Goal: Task Accomplishment & Management: Manage account settings

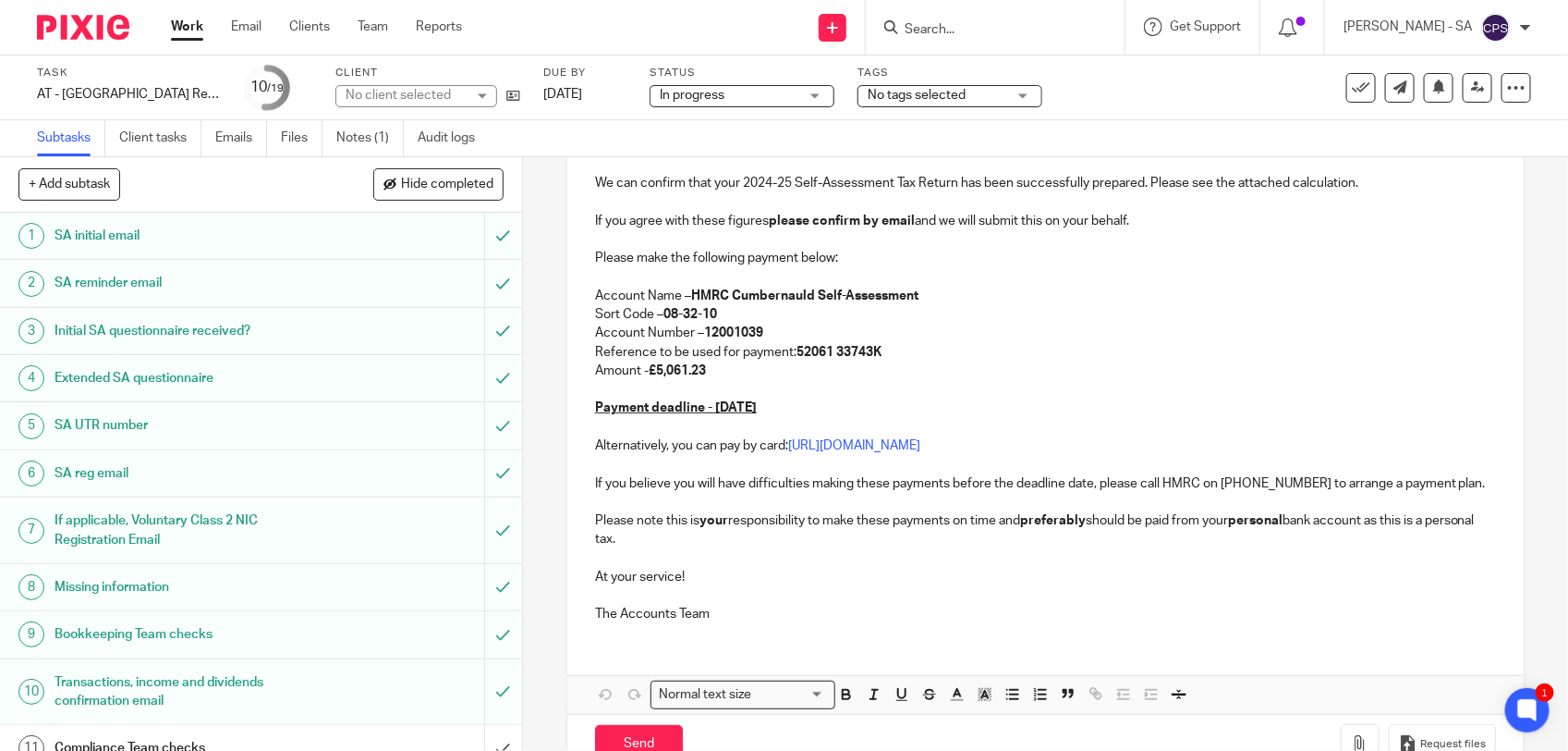
scroll to position [346, 0]
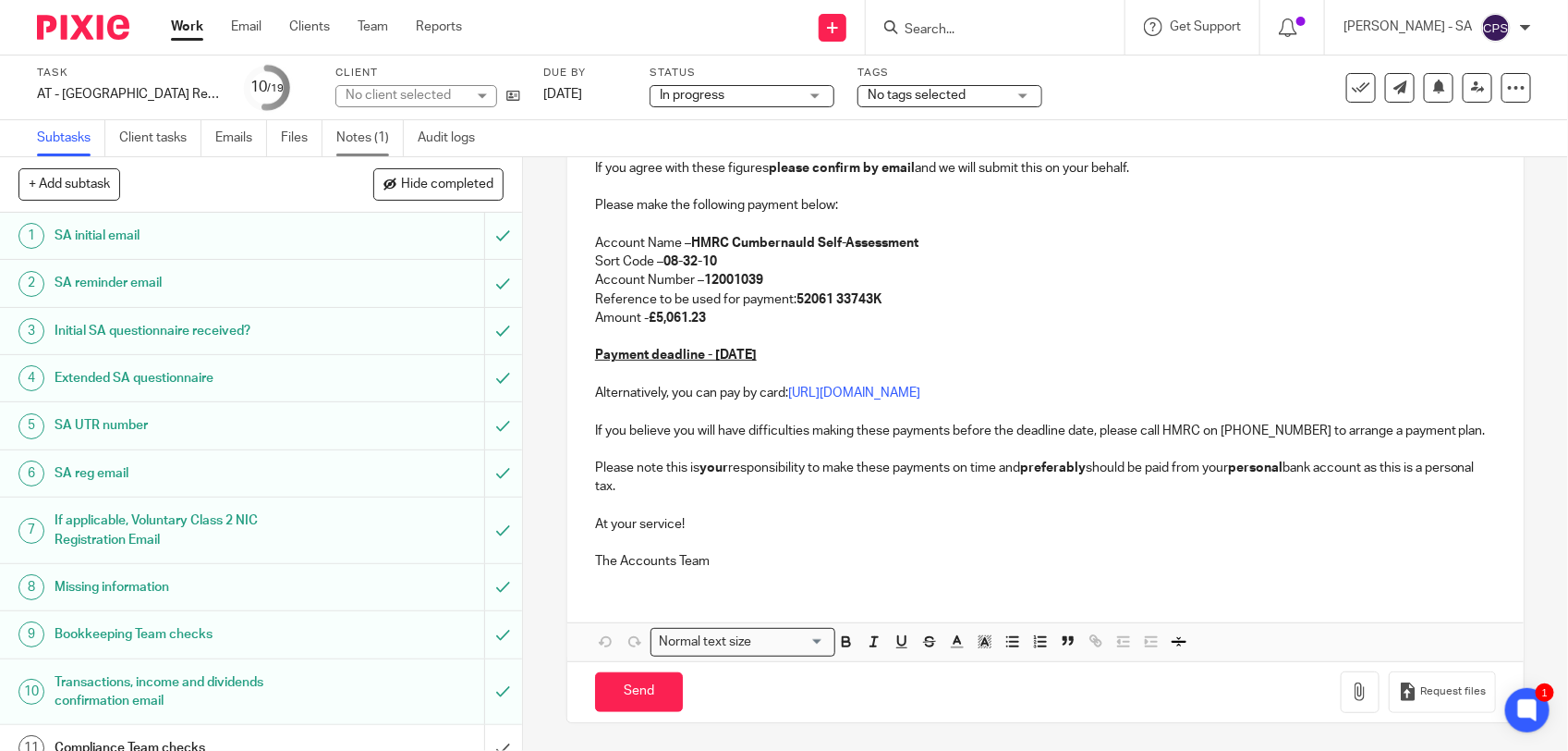
click at [346, 141] on link "Notes (1)" at bounding box center [371, 138] width 68 height 36
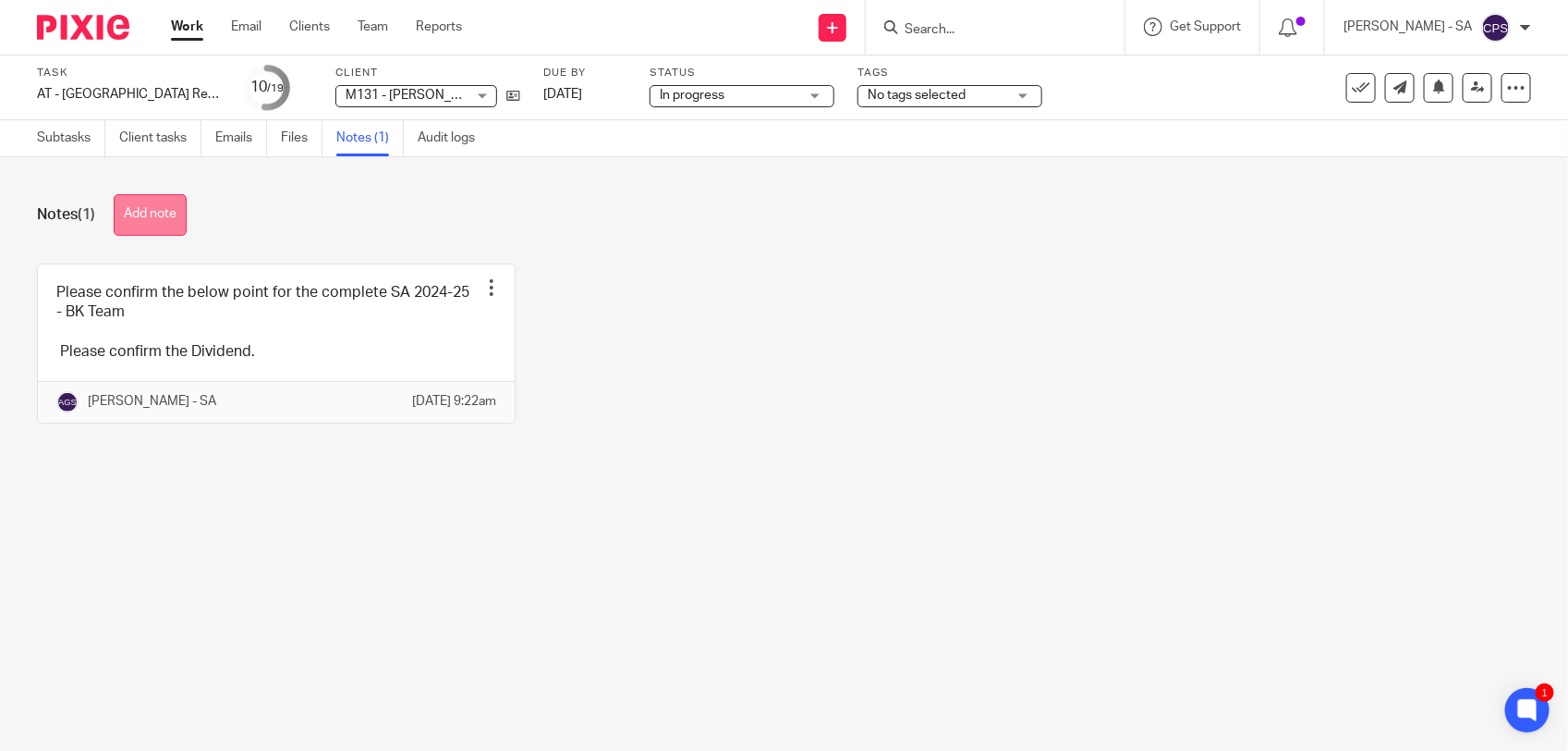
click at [121, 205] on button "Add note" at bounding box center [150, 215] width 73 height 41
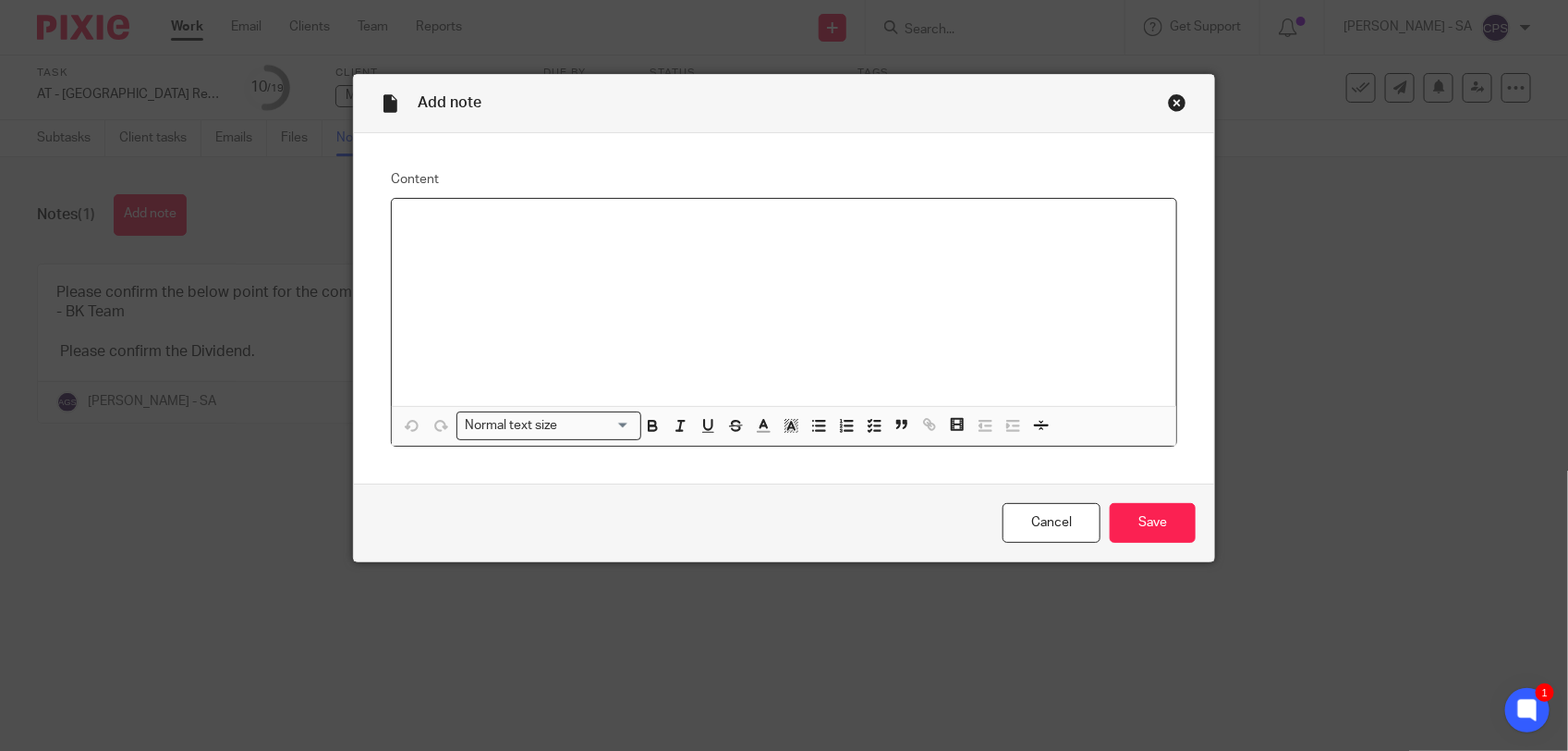
paste div
click at [455, 227] on p "Please check SA and send to the client." at bounding box center [784, 223] width 755 height 19
click at [1146, 522] on input "Save" at bounding box center [1153, 523] width 86 height 39
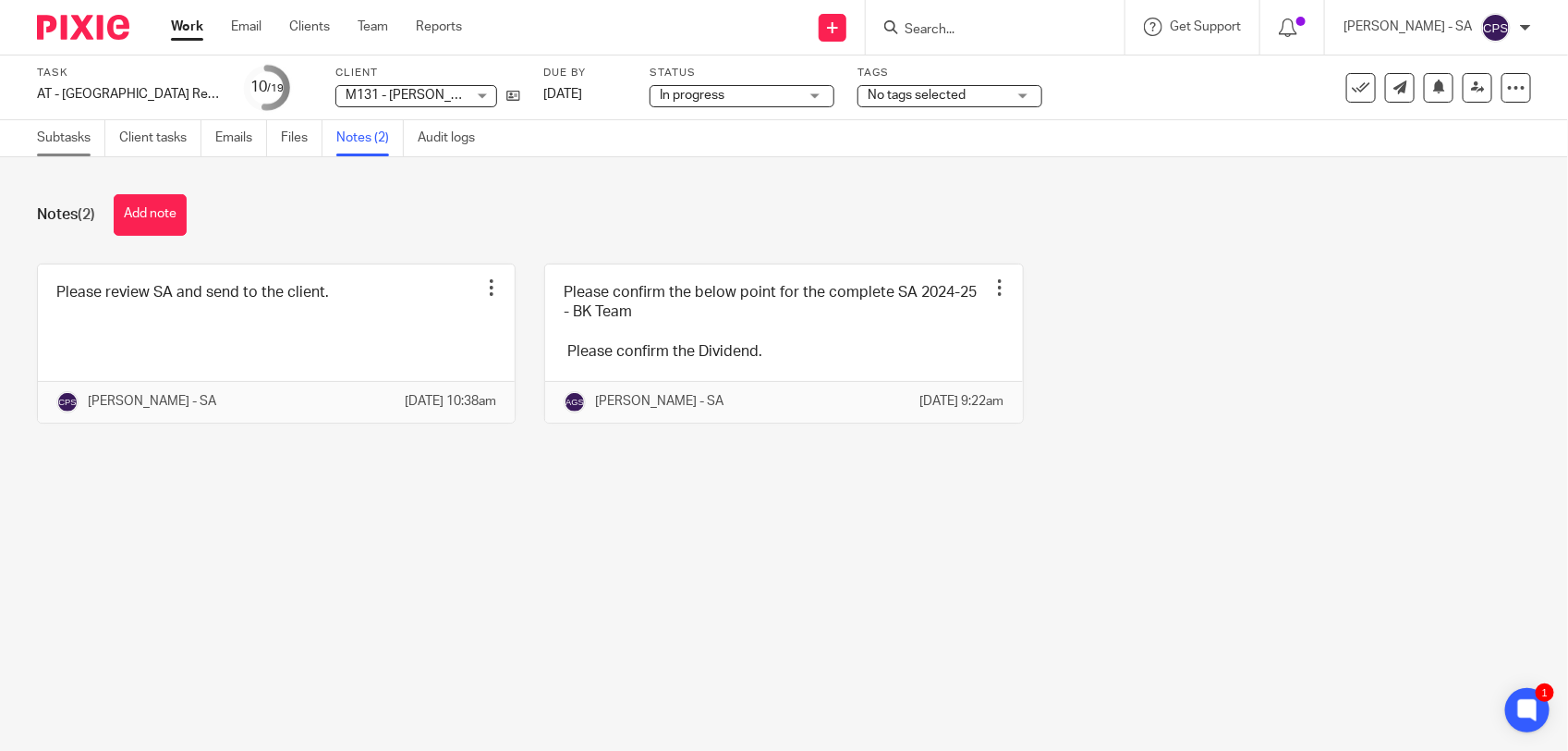
click at [77, 137] on link "Subtasks" at bounding box center [70, 138] width 69 height 36
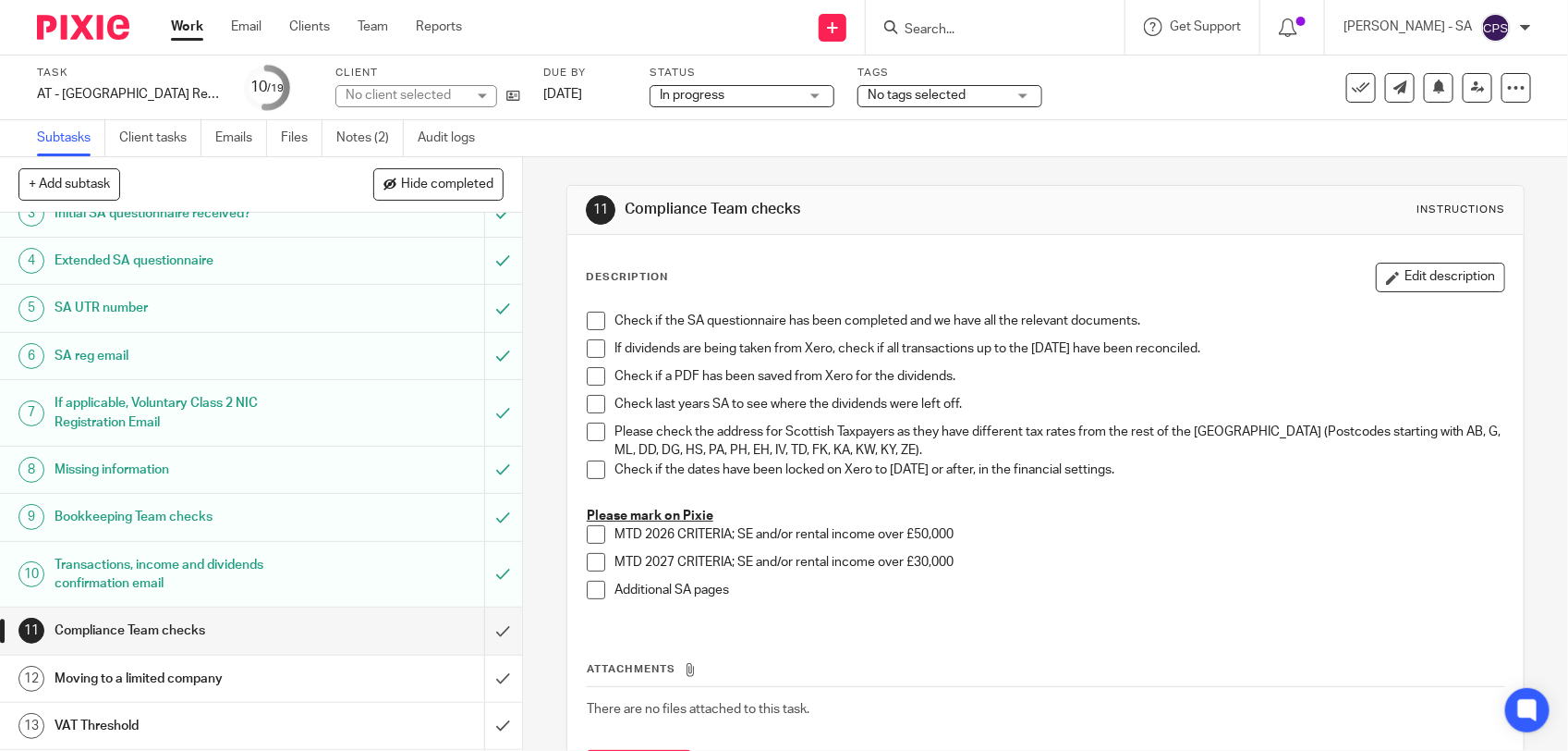
scroll to position [231, 0]
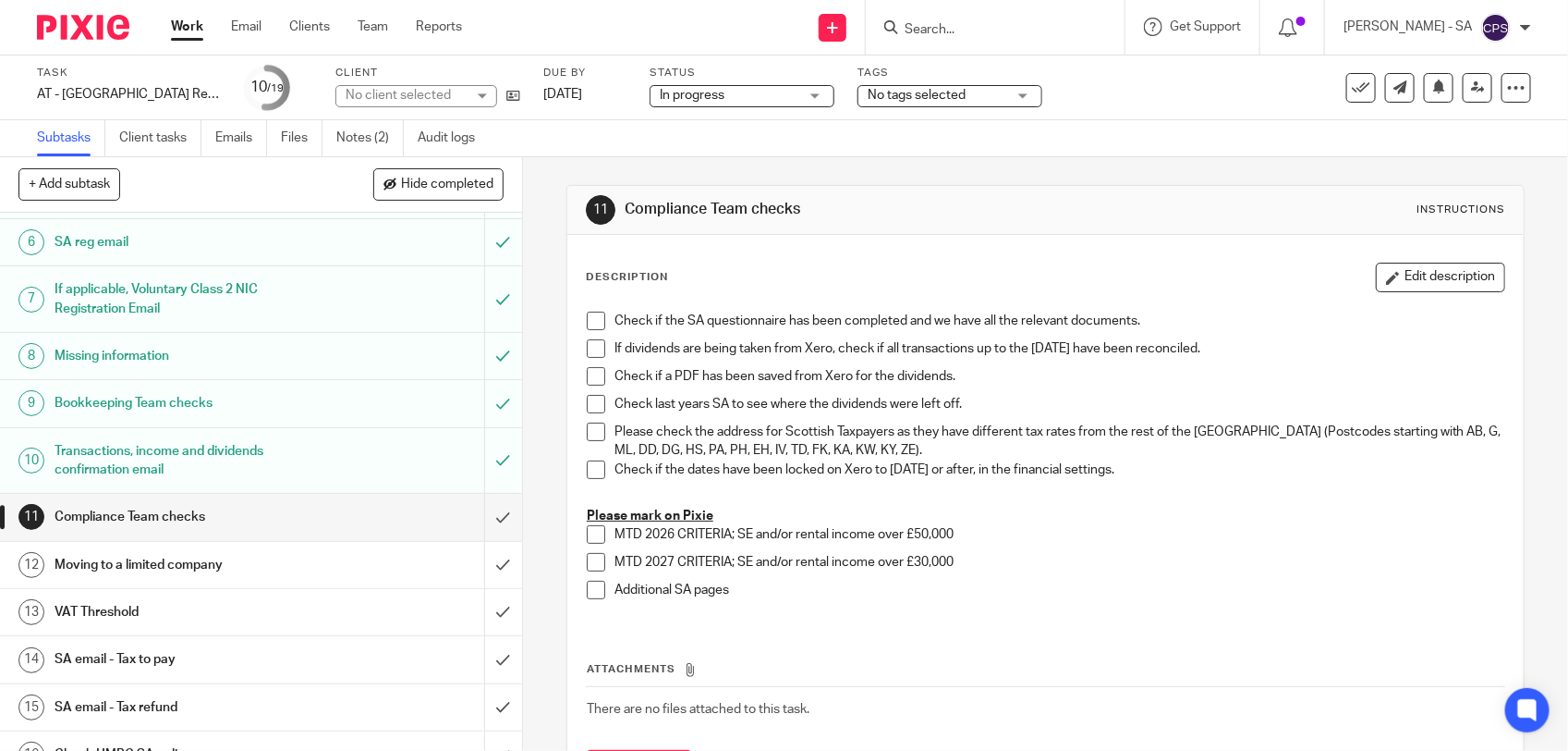
click at [206, 664] on h1 "SA email - Tax to pay" at bounding box center [191, 659] width 275 height 28
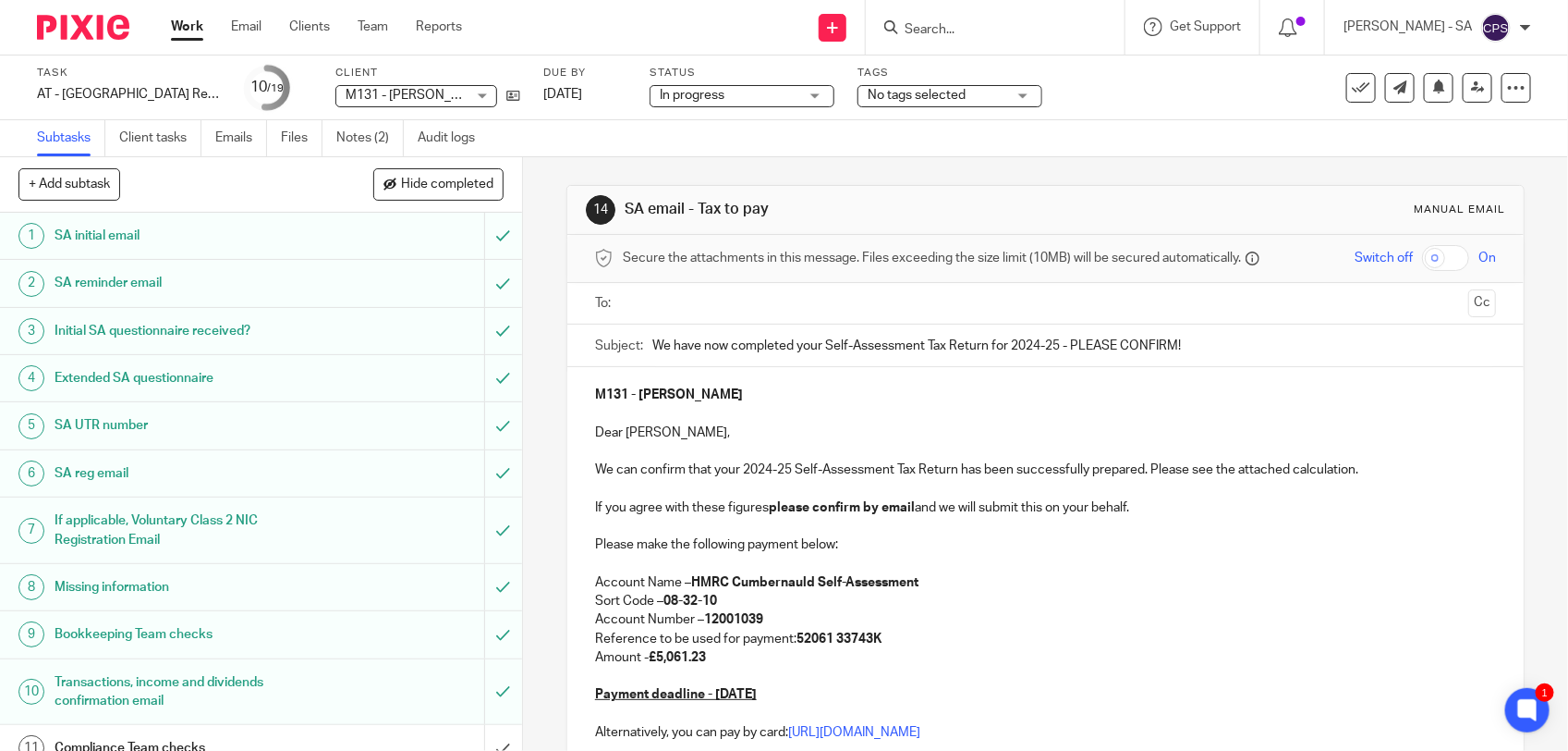
click at [784, 88] on span "In progress" at bounding box center [729, 96] width 139 height 20
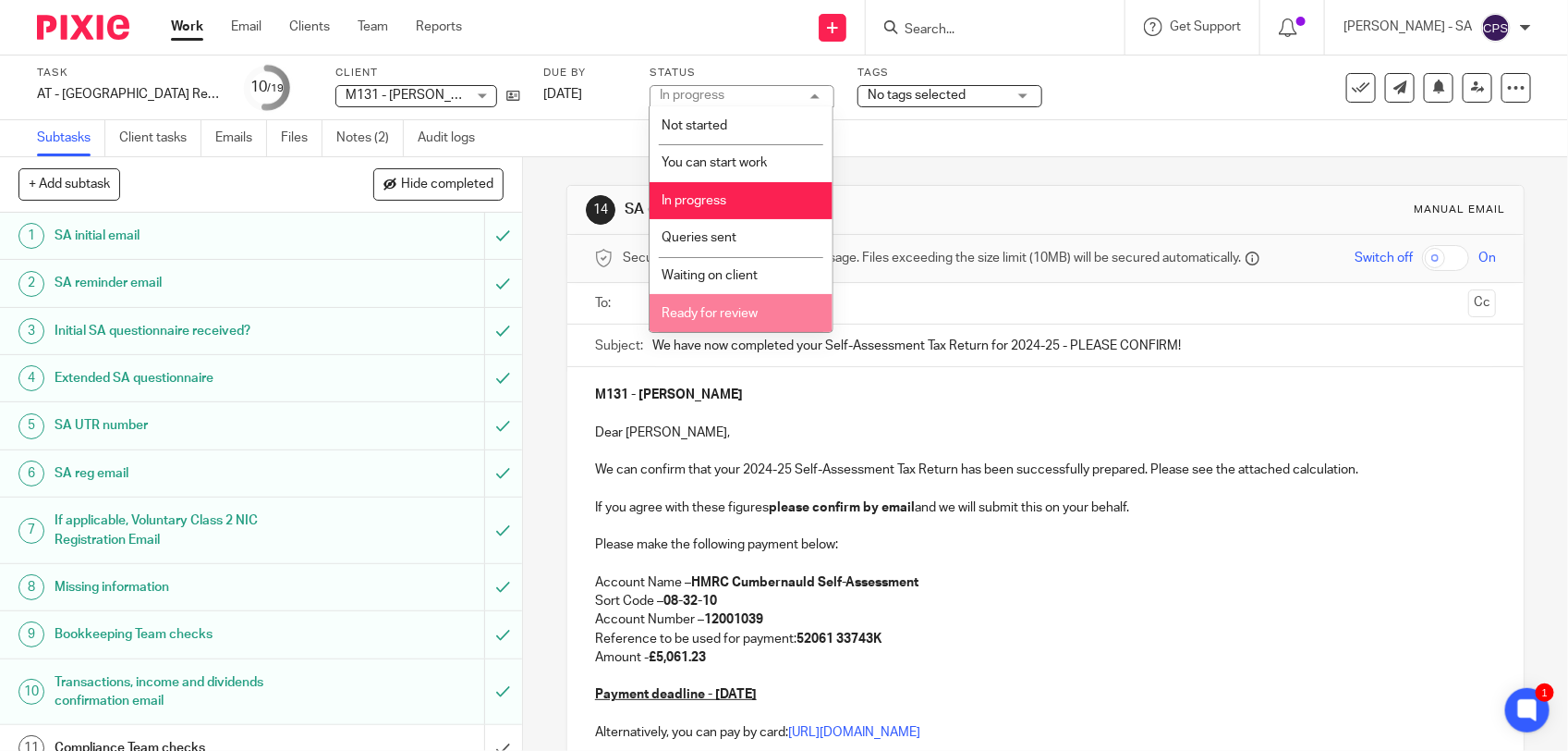
click at [726, 308] on span "Ready for review" at bounding box center [709, 314] width 96 height 13
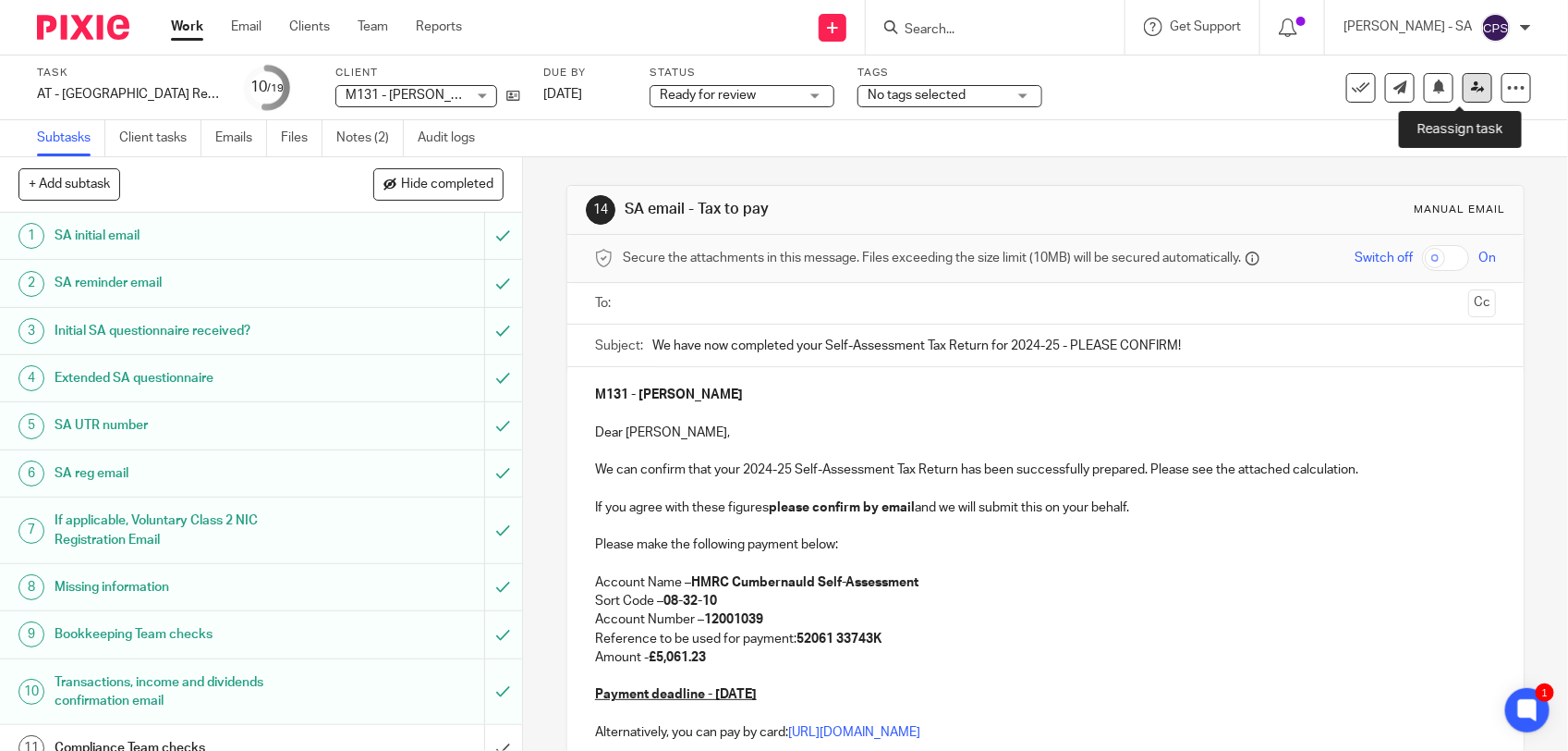
click at [1471, 88] on icon at bounding box center [1478, 87] width 14 height 14
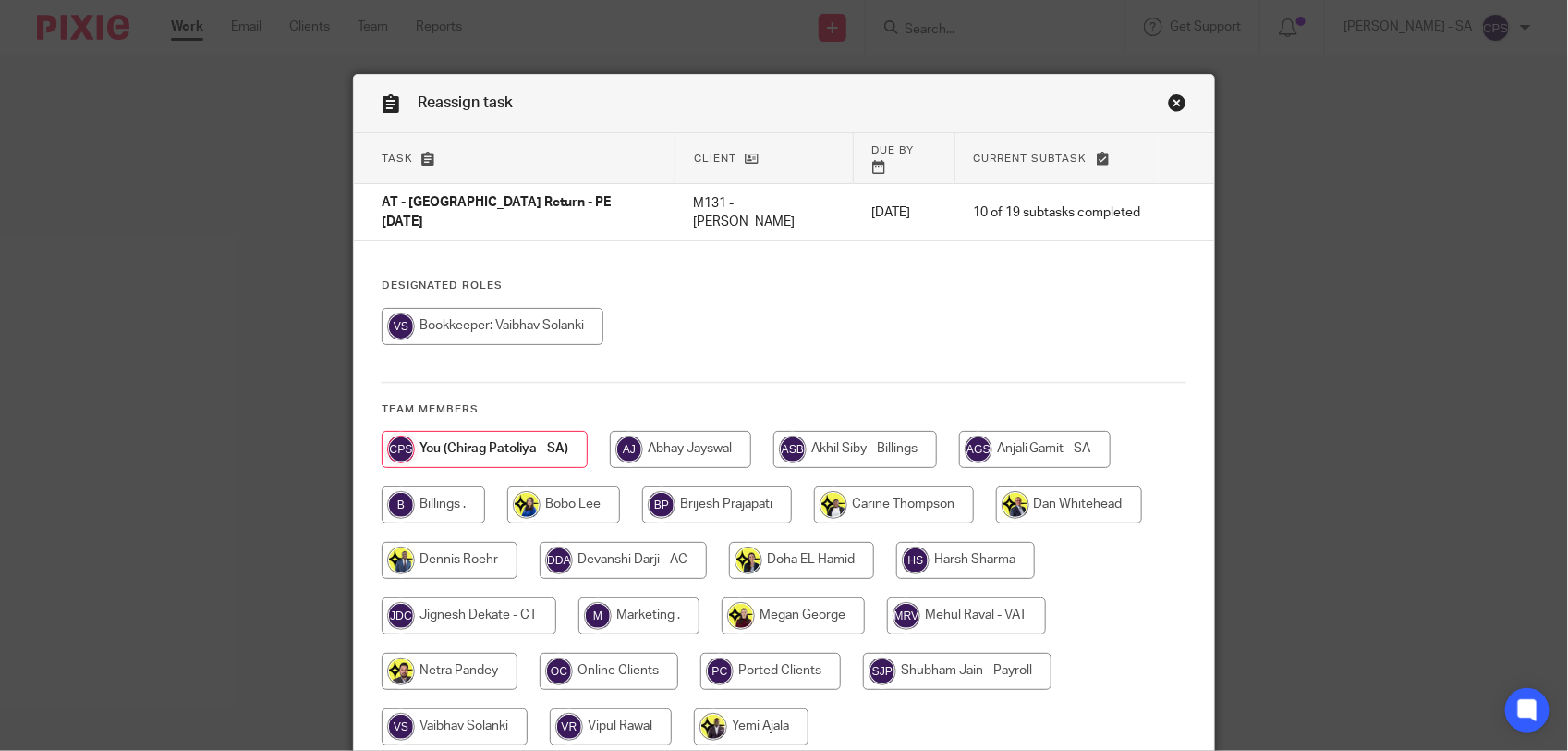
click at [458, 654] on input "radio" at bounding box center [449, 670] width 136 height 37
radio input "true"
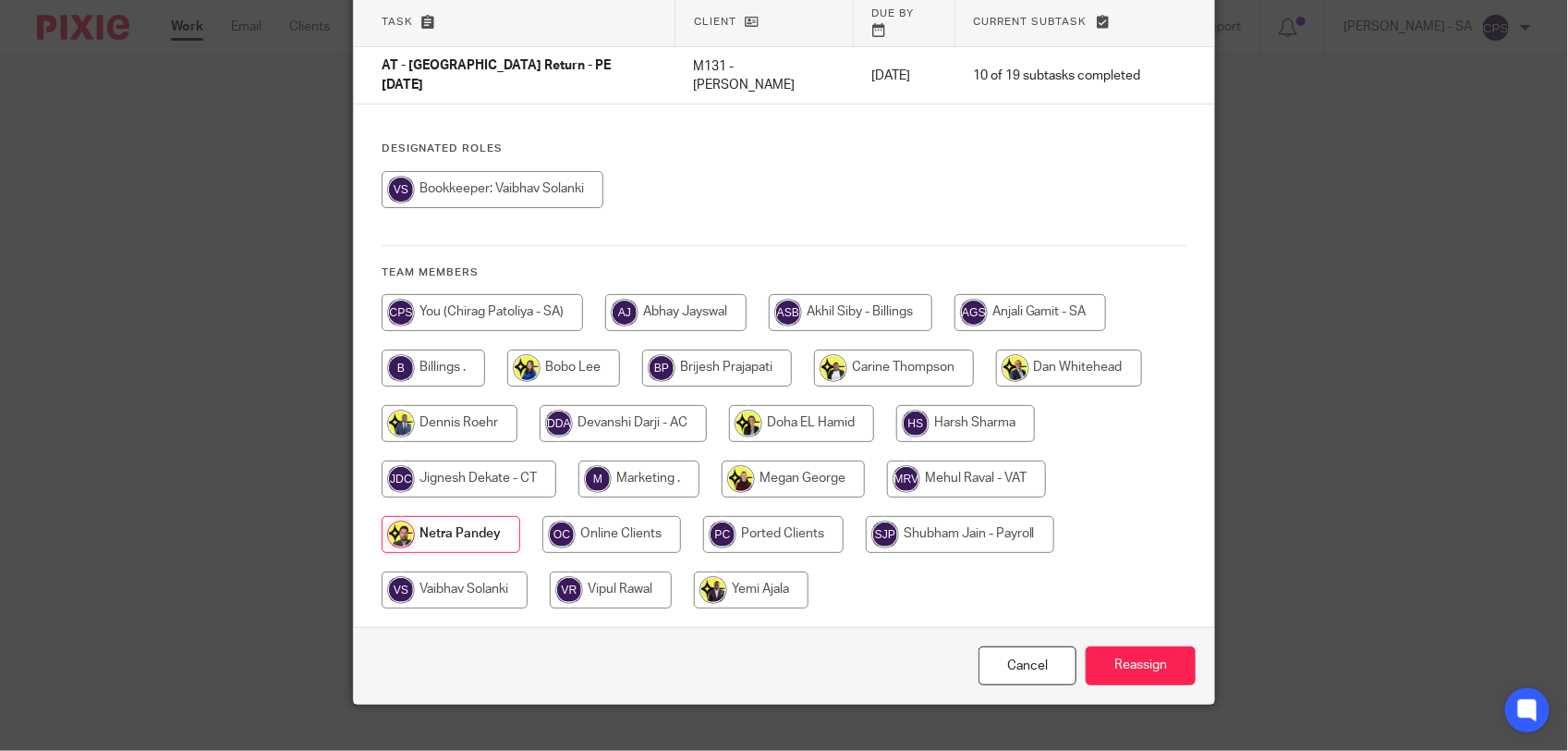
scroll to position [139, 0]
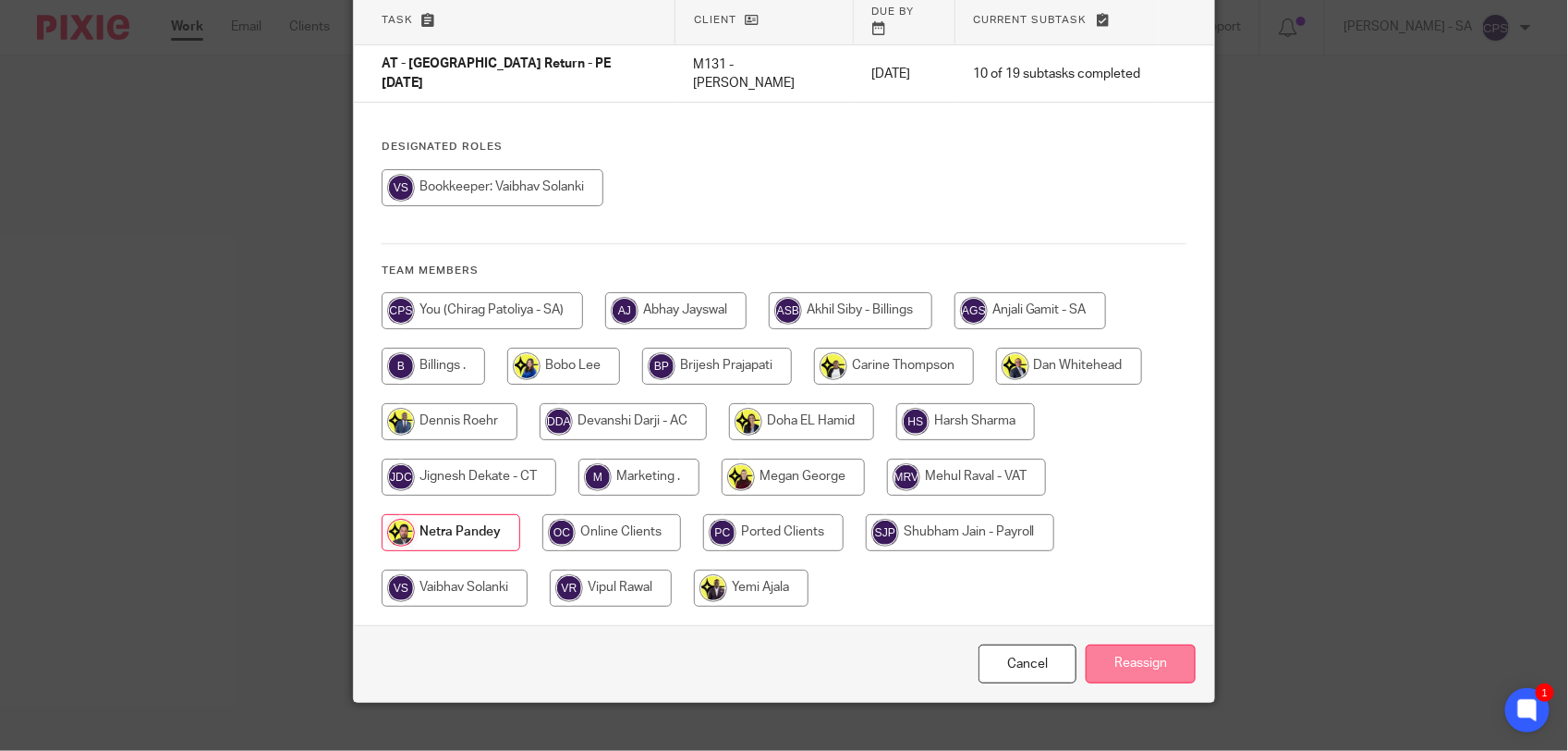
click at [1153, 644] on input "Reassign" at bounding box center [1140, 664] width 110 height 39
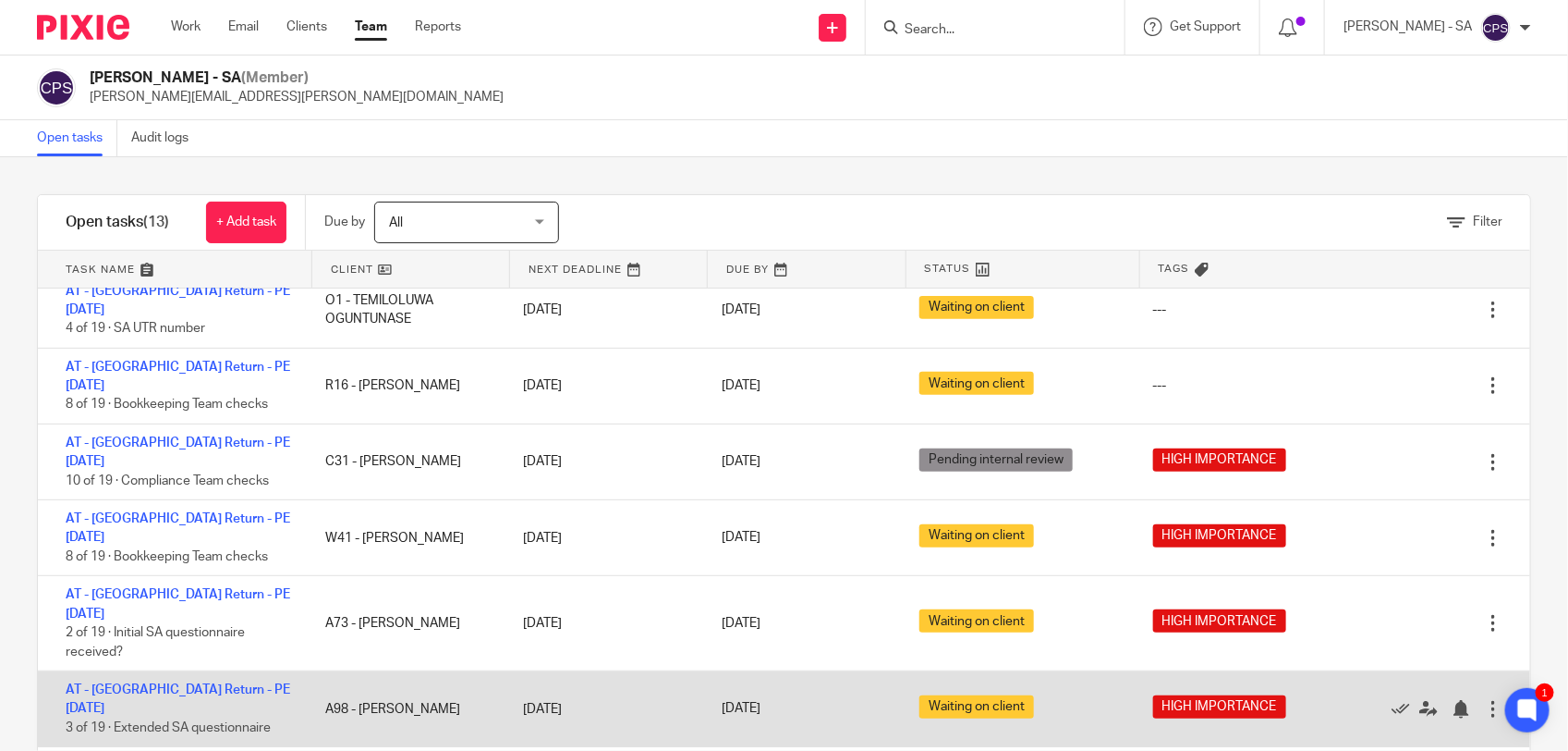
scroll to position [386, 0]
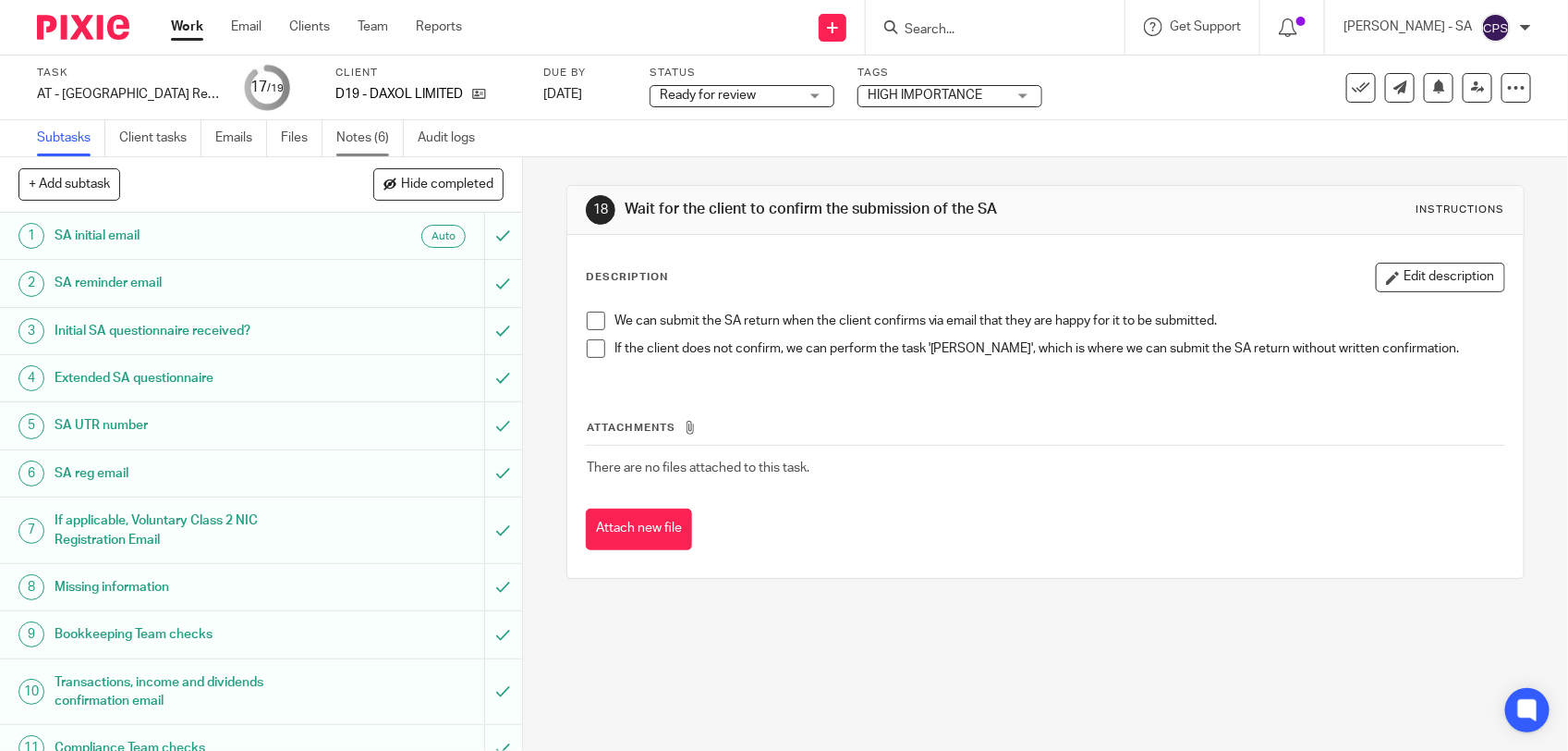
click at [370, 135] on link "Notes (6)" at bounding box center [371, 138] width 68 height 36
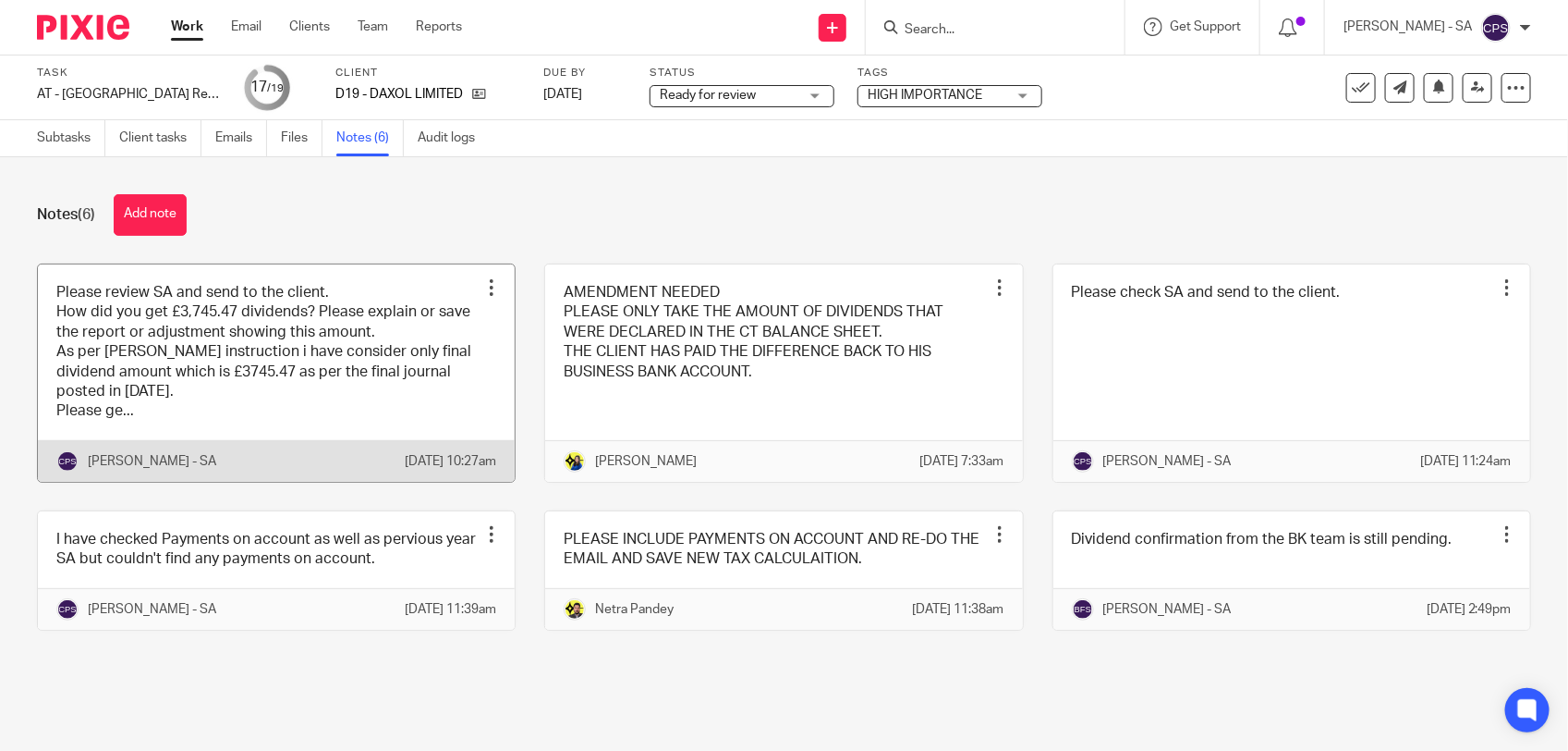
click at [346, 407] on link at bounding box center [276, 373] width 477 height 217
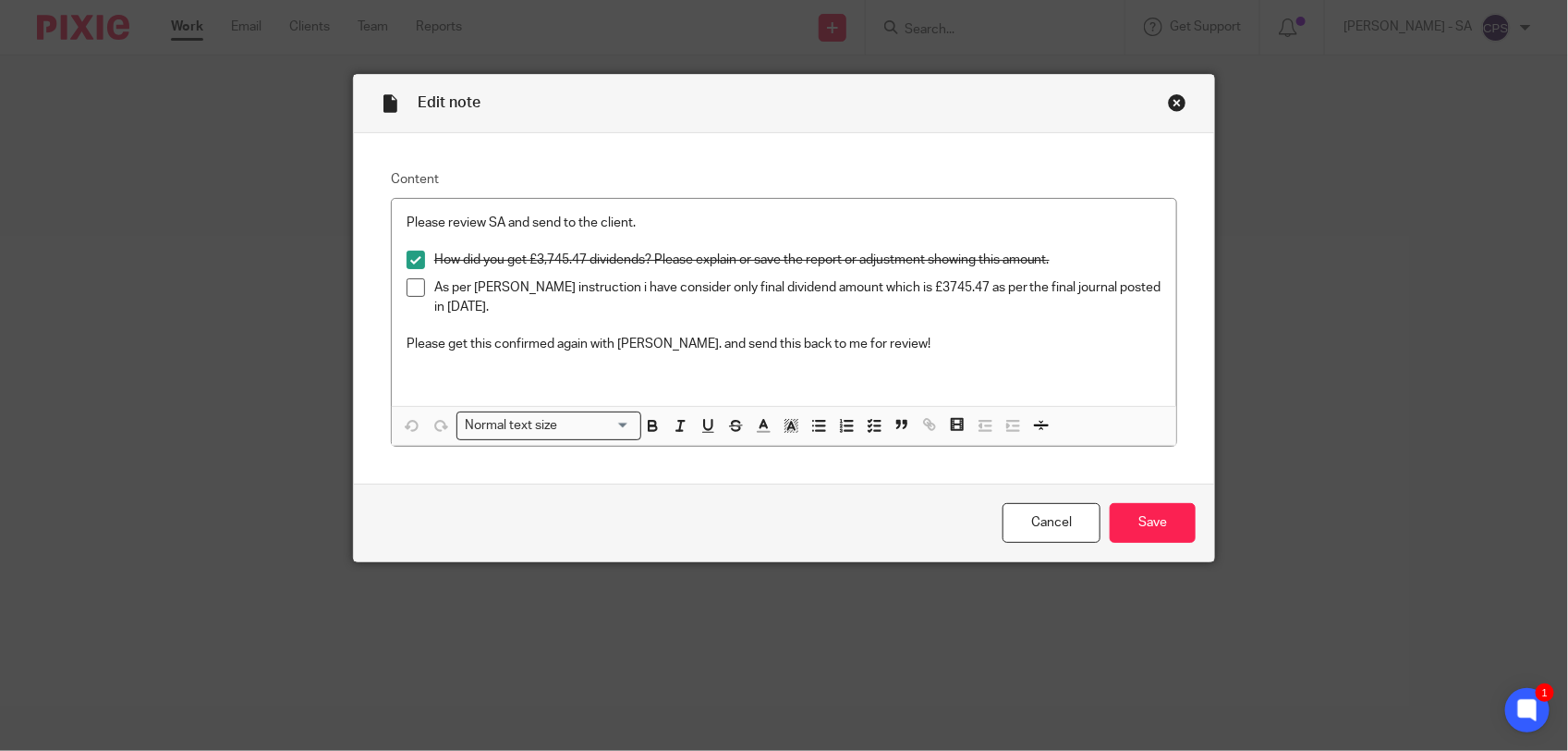
click at [1170, 102] on div "Close this dialog window" at bounding box center [1178, 102] width 19 height 19
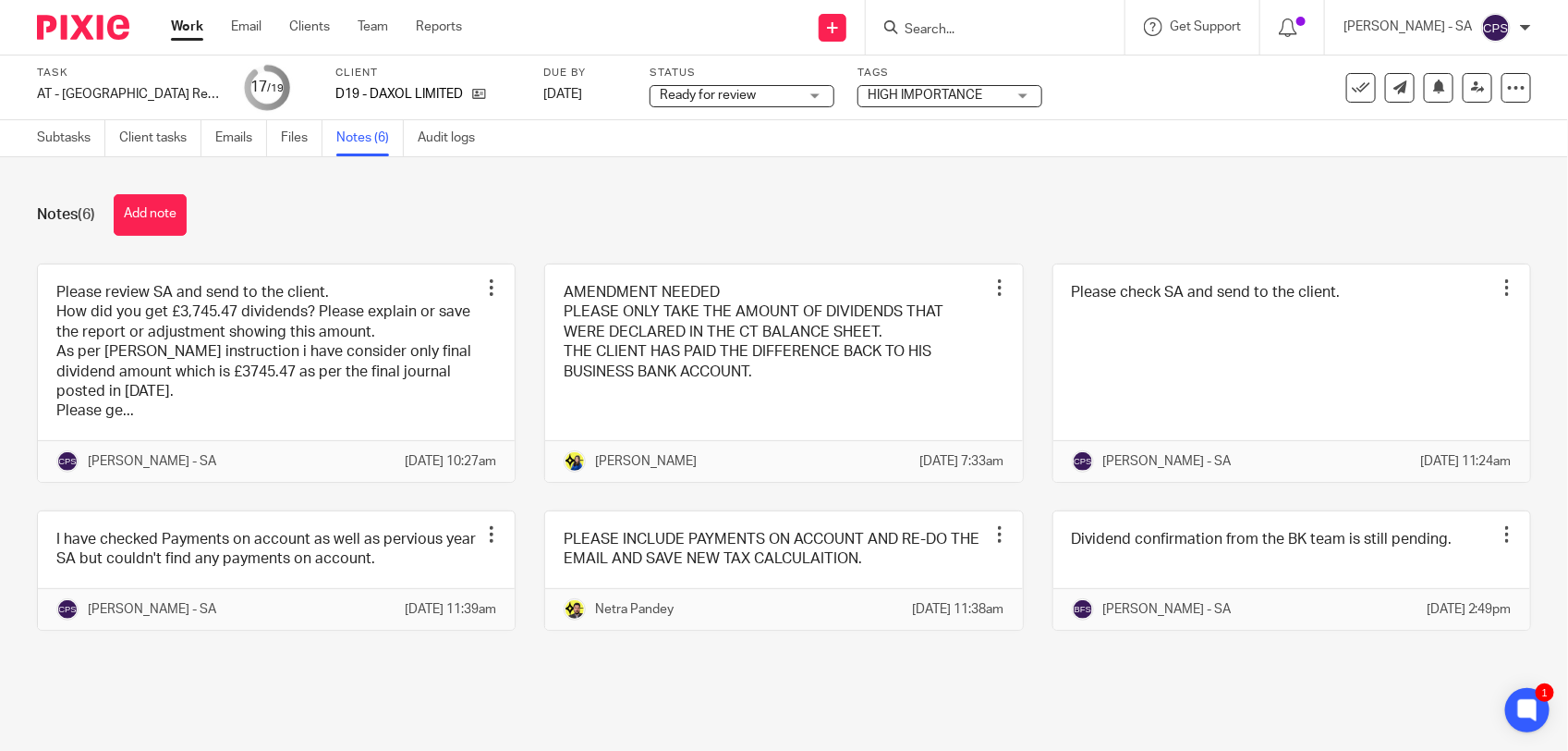
click at [985, 32] on input "Search" at bounding box center [985, 31] width 166 height 17
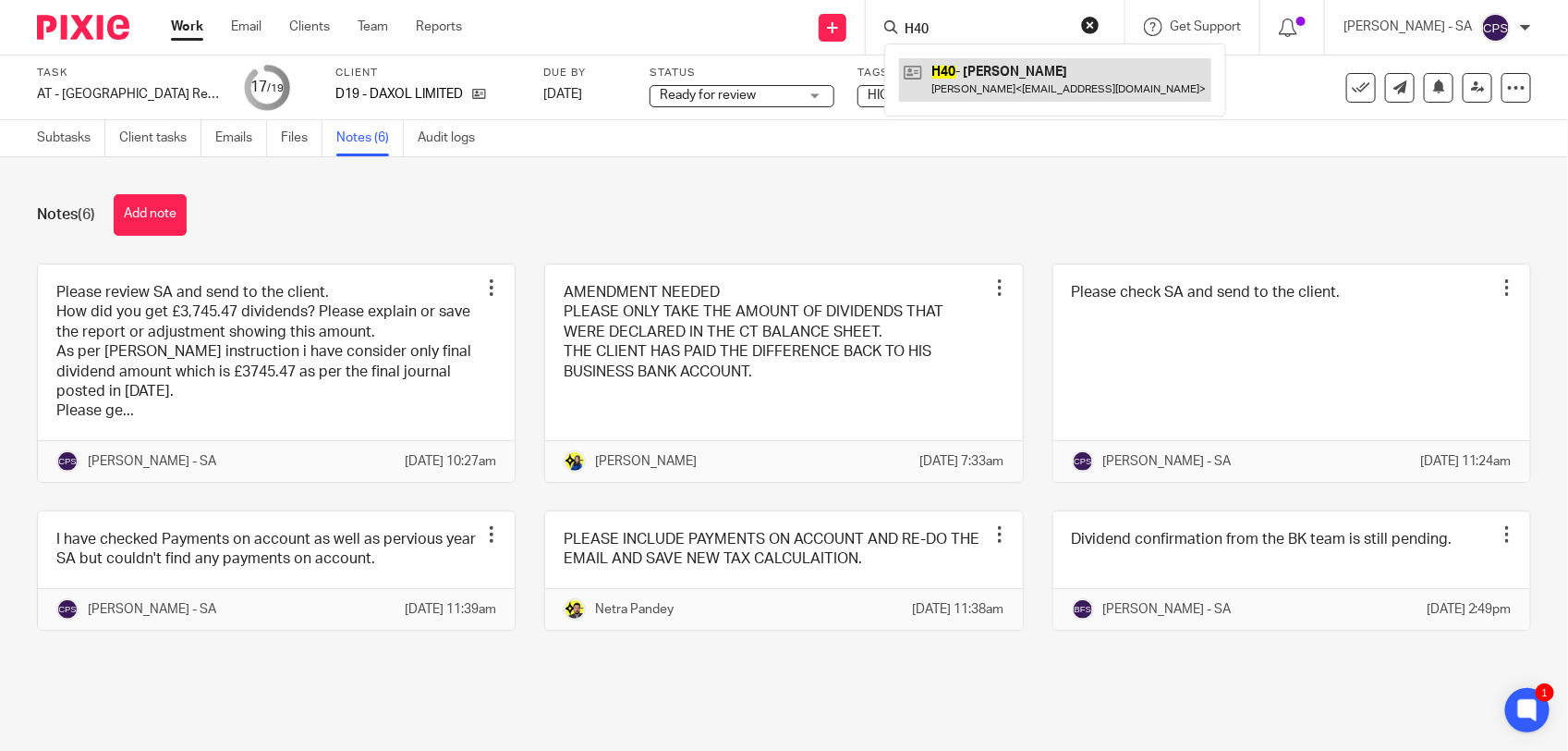
type input "H40"
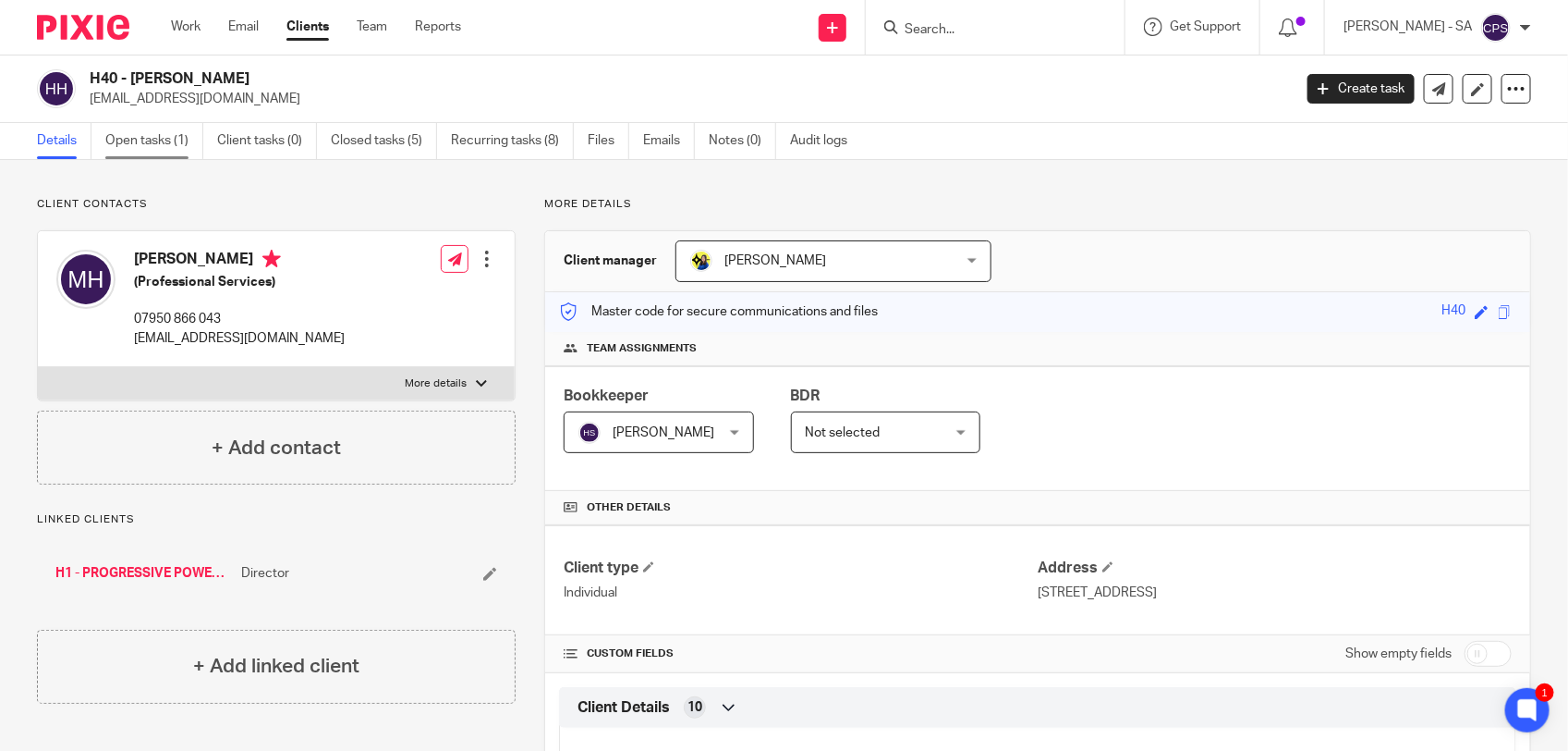
click at [137, 142] on link "Open tasks (1)" at bounding box center [154, 141] width 98 height 36
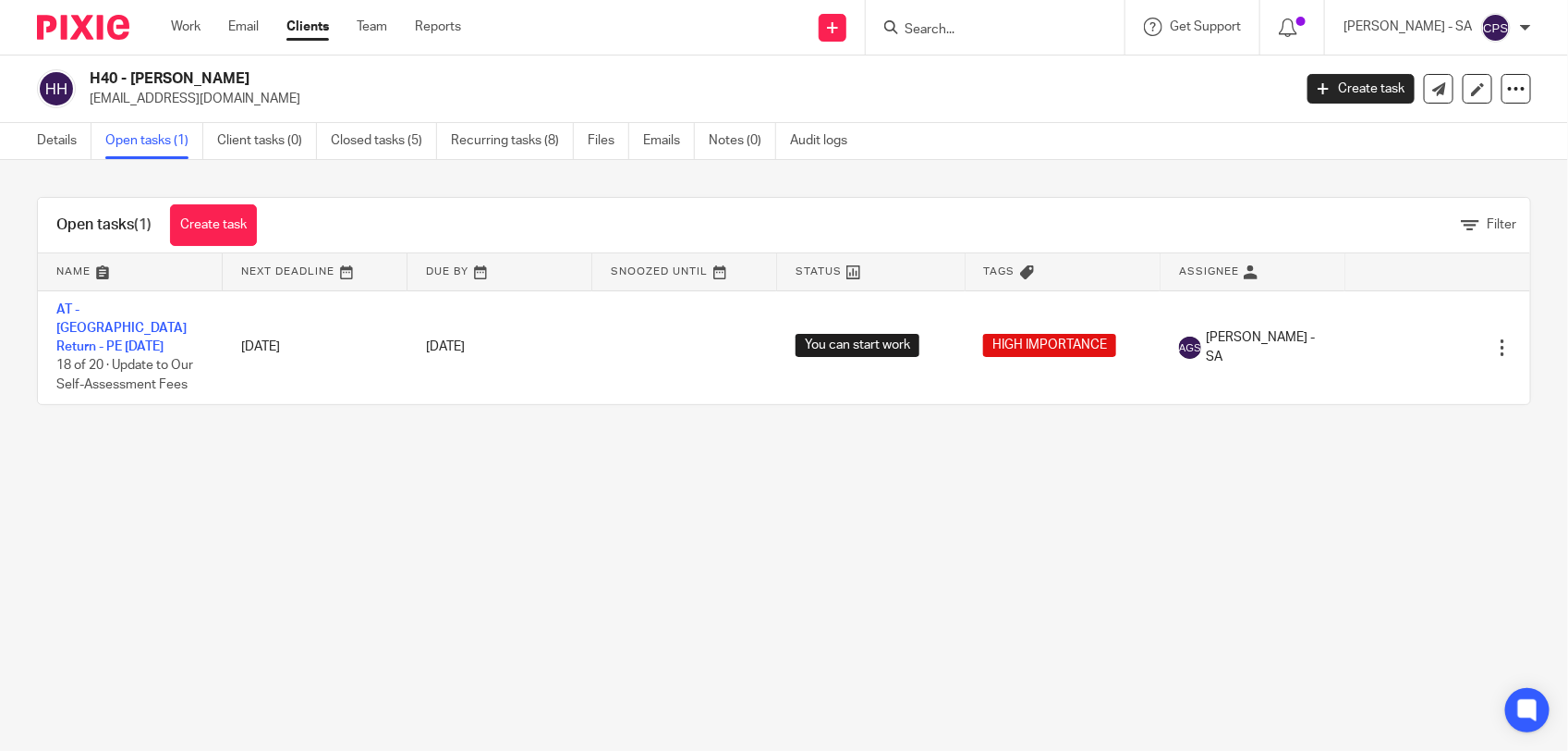
click at [120, 315] on link "AT - [GEOGRAPHIC_DATA] Return - PE [DATE]" at bounding box center [121, 329] width 130 height 51
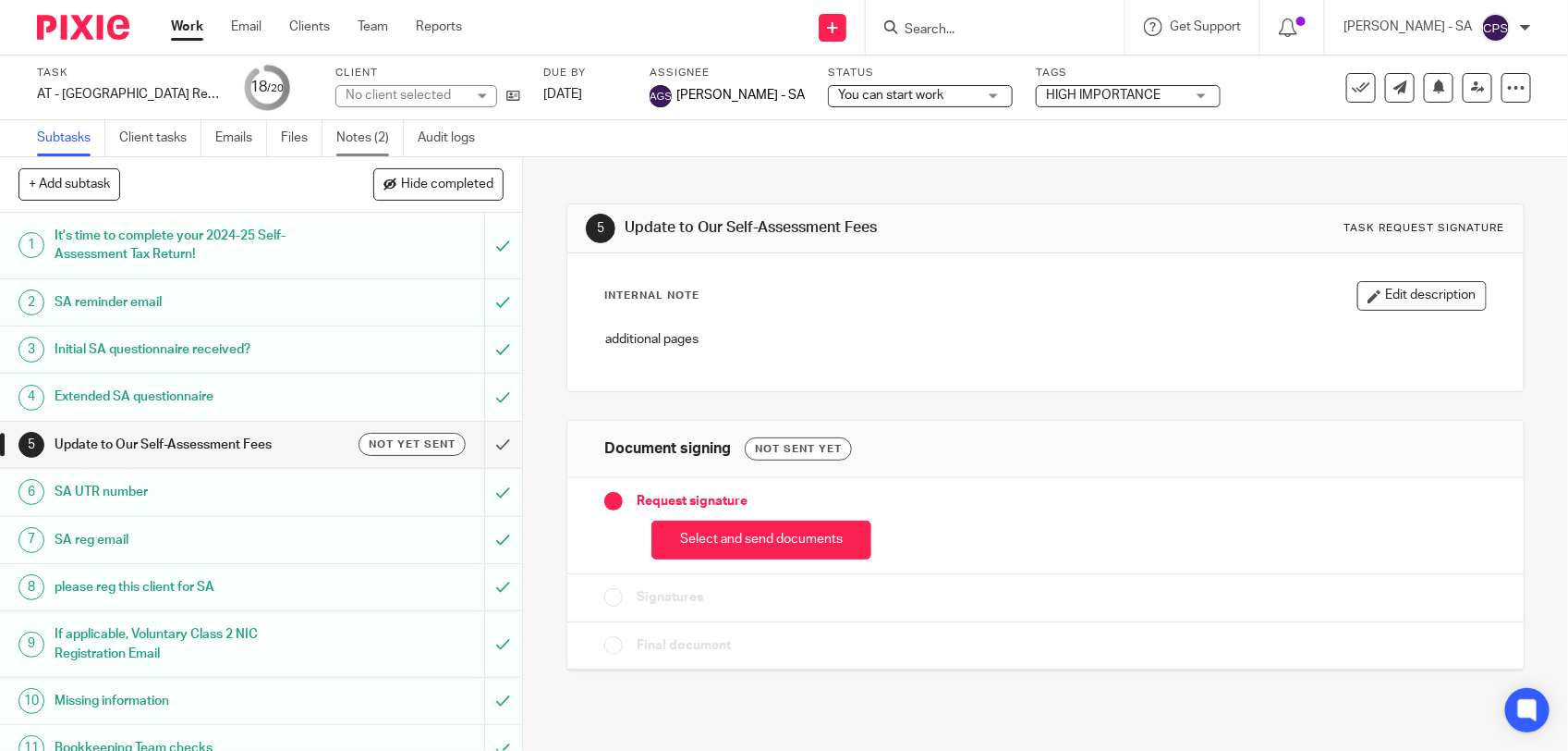
click at [370, 140] on link "Notes (2)" at bounding box center [371, 138] width 68 height 36
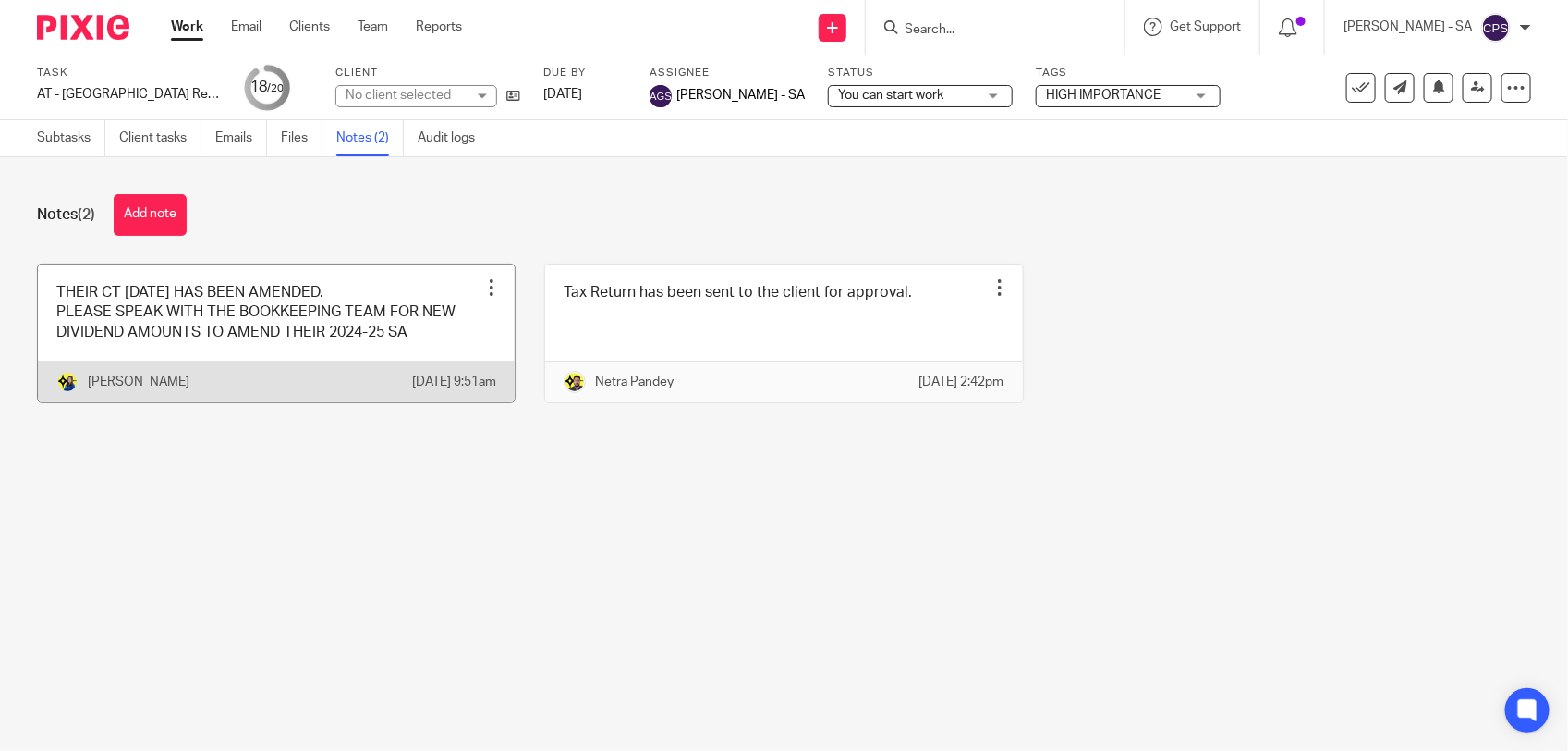
click at [471, 337] on link at bounding box center [276, 333] width 477 height 138
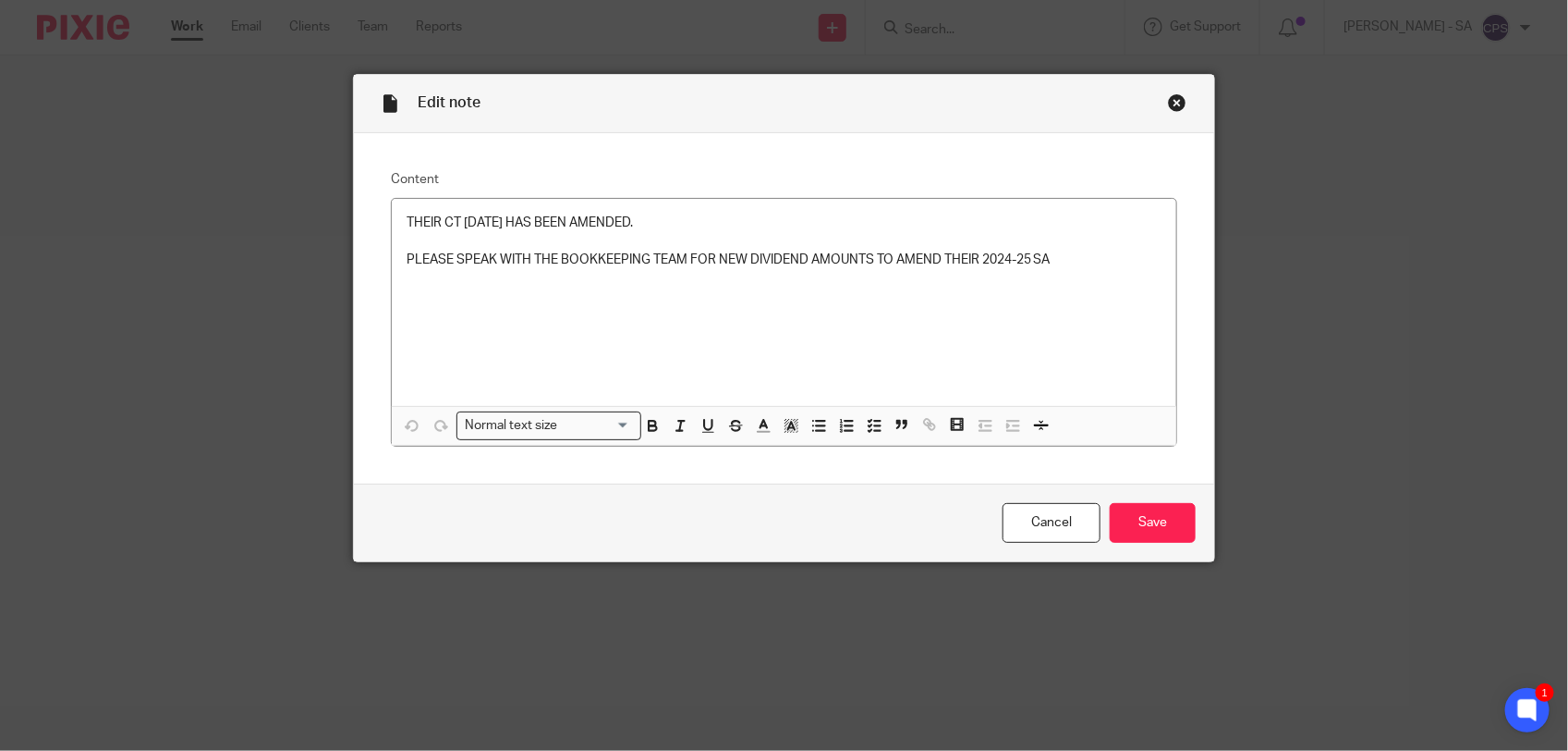
click at [1168, 103] on div "Close this dialog window" at bounding box center [1178, 102] width 19 height 19
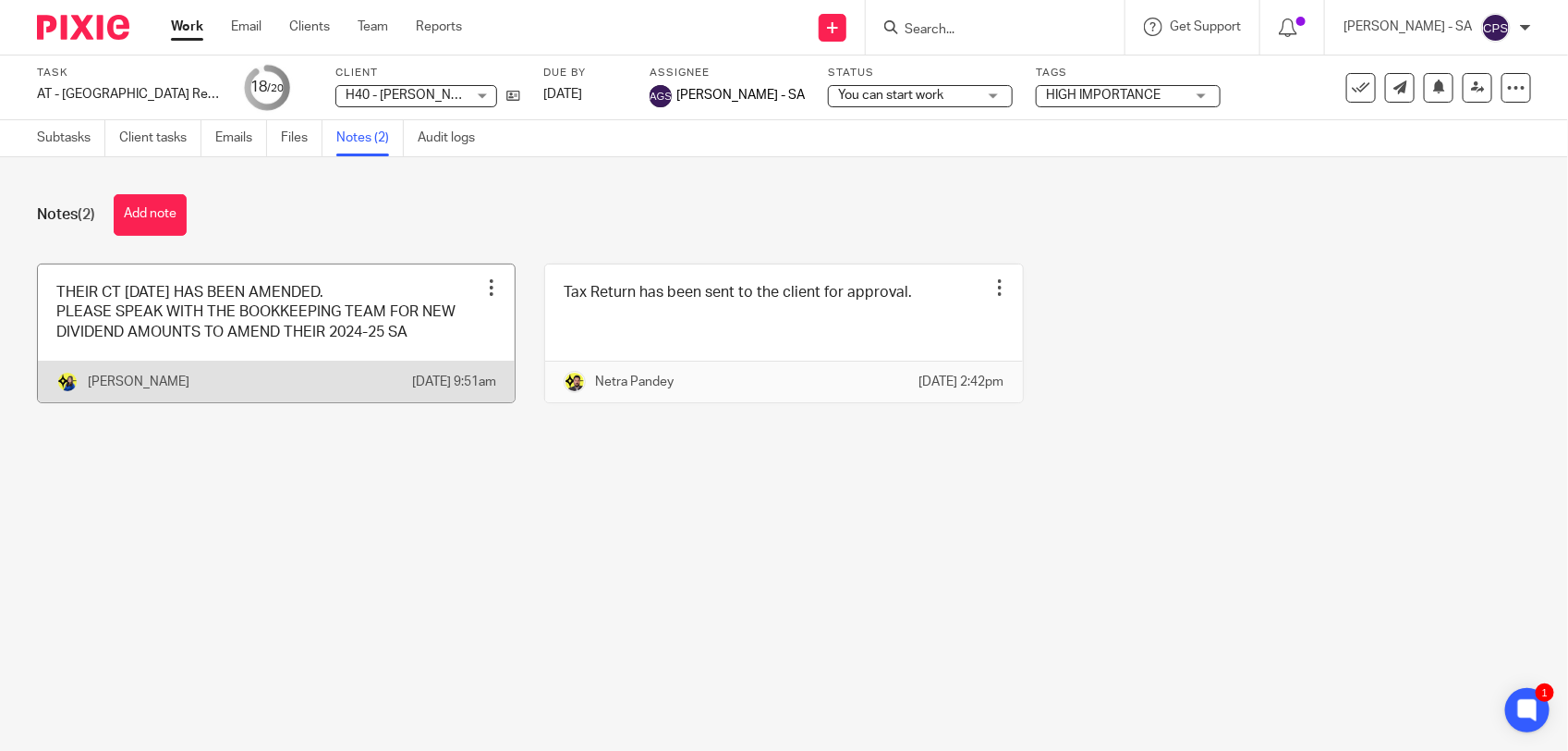
click at [464, 336] on link at bounding box center [276, 333] width 477 height 138
